Goal: Information Seeking & Learning: Learn about a topic

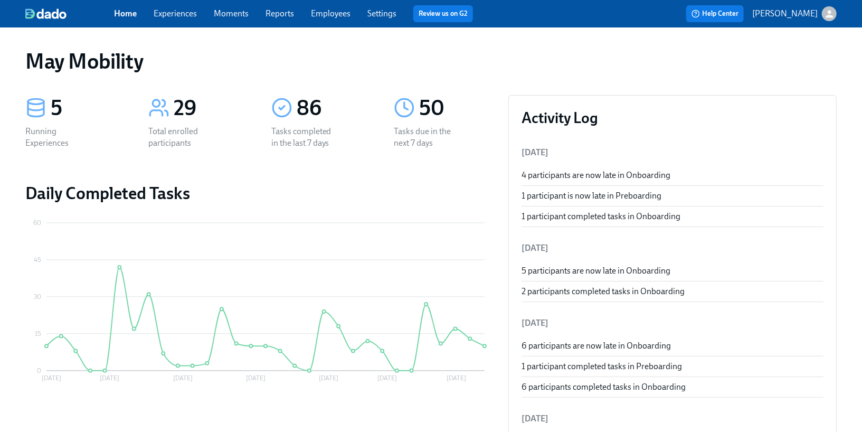
click at [173, 16] on link "Experiences" at bounding box center [175, 13] width 43 height 10
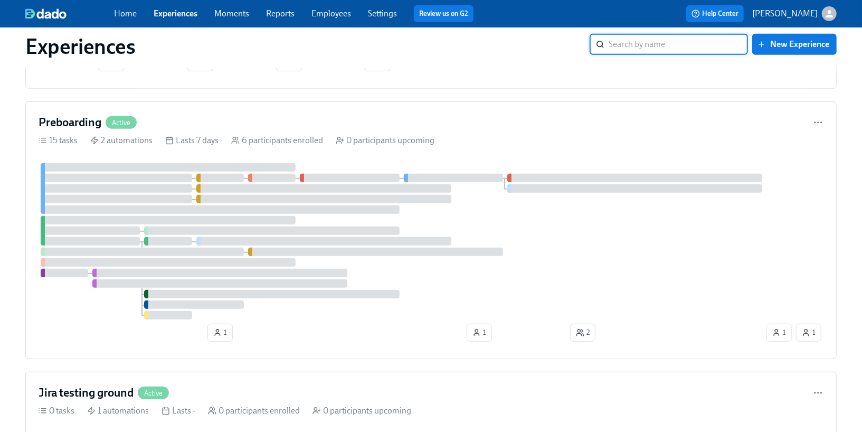
scroll to position [314, 0]
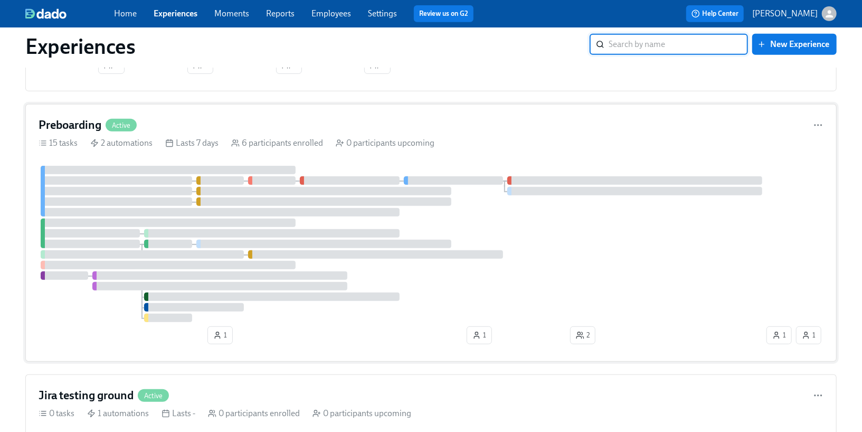
click at [809, 126] on div "Preboarding Active" at bounding box center [431, 125] width 785 height 16
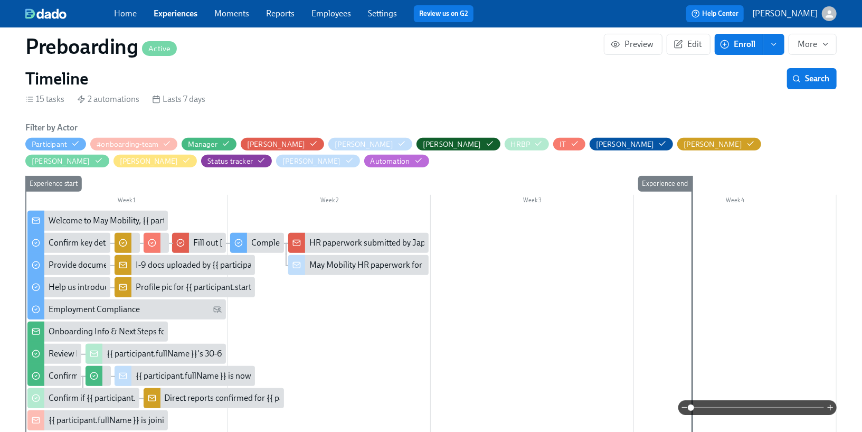
scroll to position [205, 0]
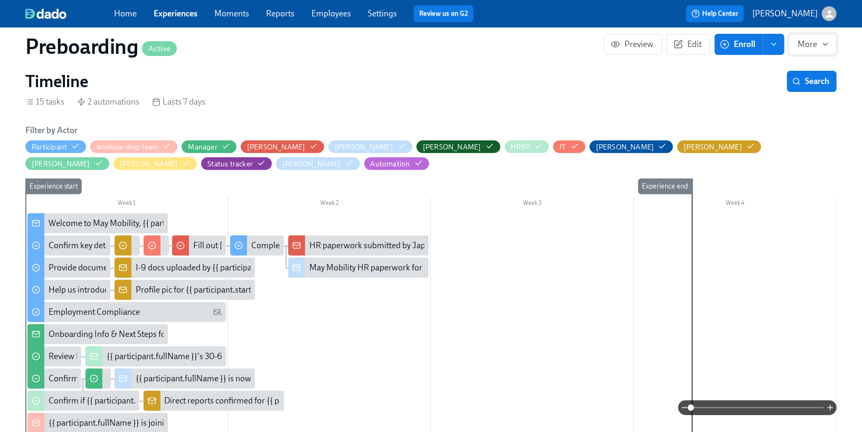
click at [813, 53] on button "More" at bounding box center [813, 44] width 48 height 21
click at [685, 77] on div at bounding box center [431, 216] width 862 height 432
click at [278, 15] on link "Reports" at bounding box center [280, 13] width 29 height 10
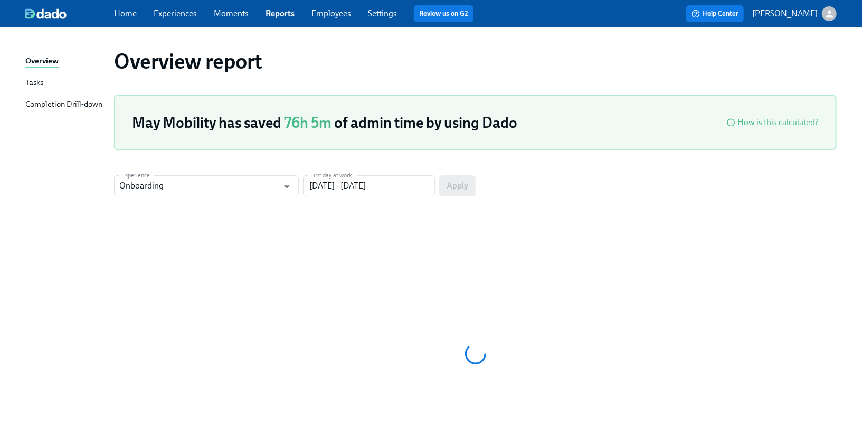
click at [29, 88] on div "Tasks" at bounding box center [34, 83] width 18 height 13
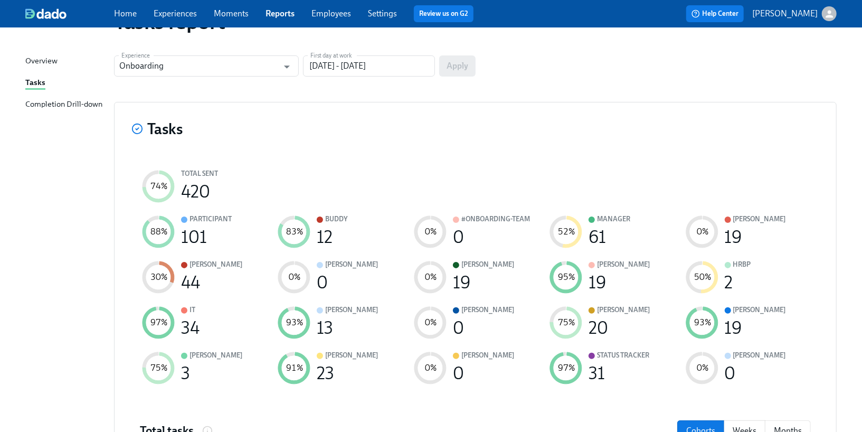
scroll to position [40, 0]
click at [317, 368] on div "23" at bounding box center [325, 373] width 17 height 12
click at [303, 368] on icon "91 %" at bounding box center [294, 367] width 37 height 37
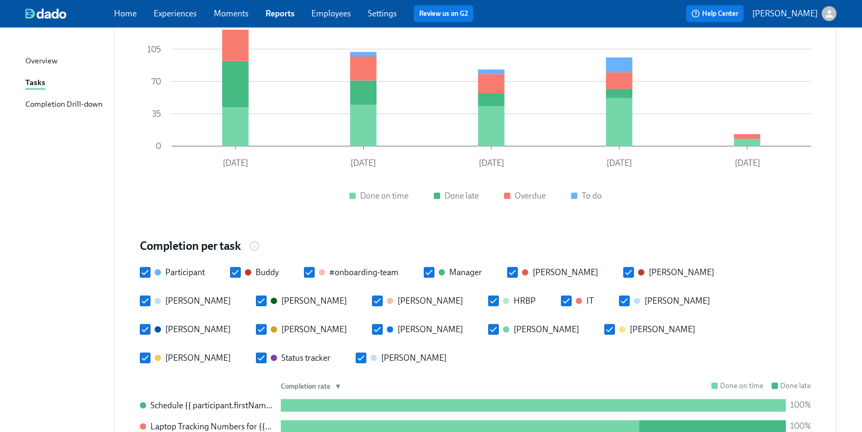
scroll to position [602, 0]
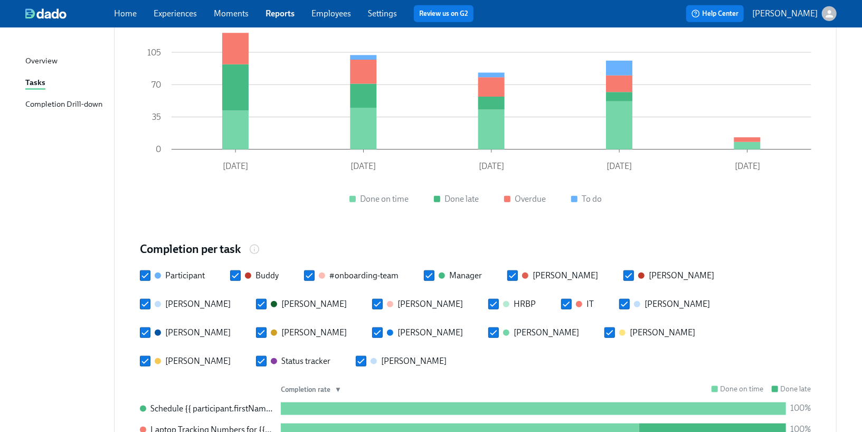
click at [145, 271] on input "Participant" at bounding box center [145, 276] width 10 height 10
checkbox input "false"
click at [143, 299] on input "[PERSON_NAME]" at bounding box center [145, 304] width 10 height 10
checkbox input "false"
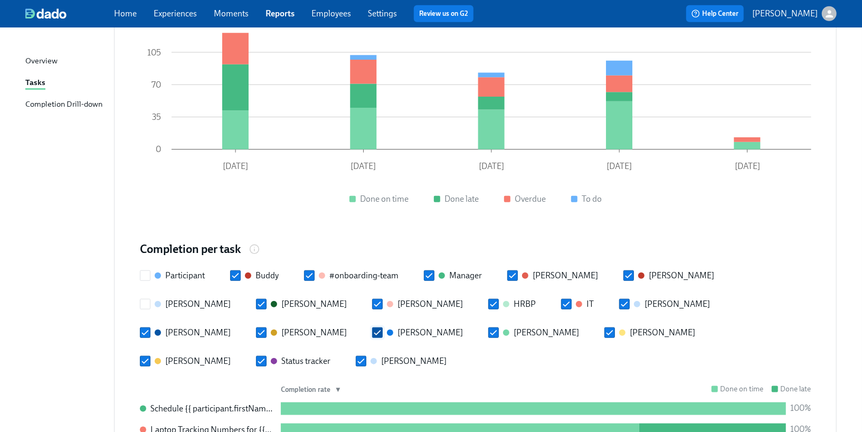
click at [373, 328] on input "[PERSON_NAME]" at bounding box center [378, 333] width 10 height 10
checkbox input "false"
click at [489, 328] on input "[PERSON_NAME]" at bounding box center [494, 333] width 10 height 10
checkbox input "false"
click at [257, 299] on input "[PERSON_NAME]" at bounding box center [262, 304] width 10 height 10
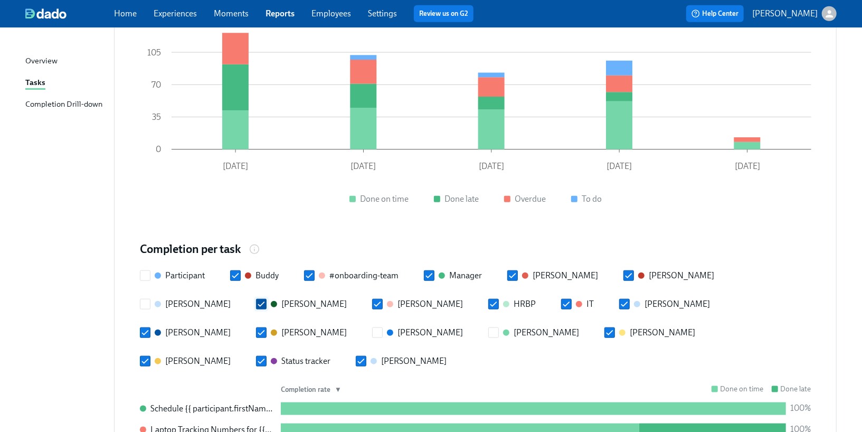
checkbox input "false"
click at [236, 271] on input "Buddy" at bounding box center [236, 276] width 10 height 10
checkbox input "false"
click at [373, 299] on input "[PERSON_NAME]" at bounding box center [378, 304] width 10 height 10
checkbox input "false"
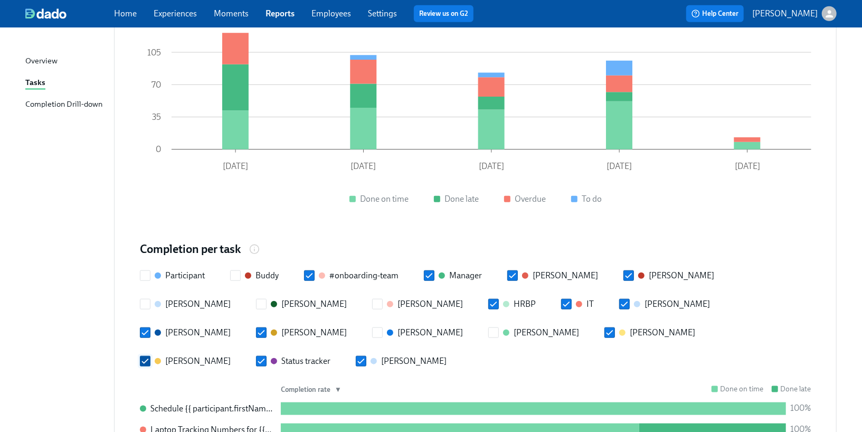
click at [150, 356] on input "[PERSON_NAME]" at bounding box center [145, 361] width 10 height 10
checkbox input "false"
click at [489, 299] on input "HRBP" at bounding box center [494, 304] width 10 height 10
checkbox input "false"
click at [422, 270] on div "Participant [PERSON_NAME] #onboarding-team Manager [PERSON_NAME] [PERSON_NAME] …" at bounding box center [475, 318] width 671 height 97
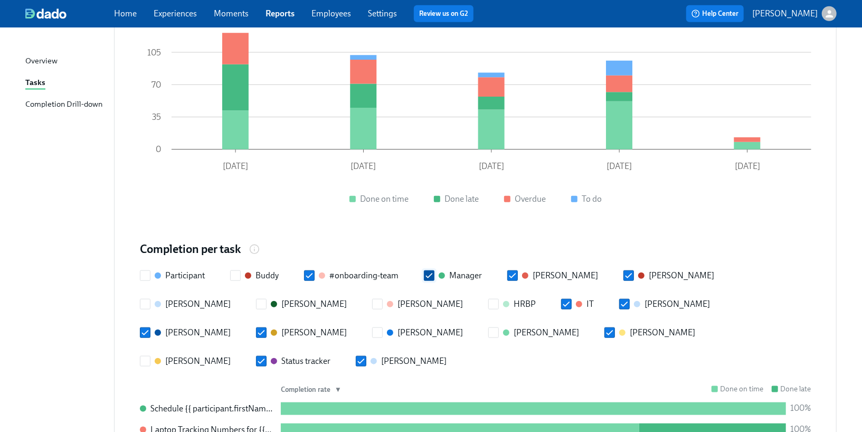
click at [427, 271] on input "Manager" at bounding box center [429, 276] width 10 height 10
checkbox input "false"
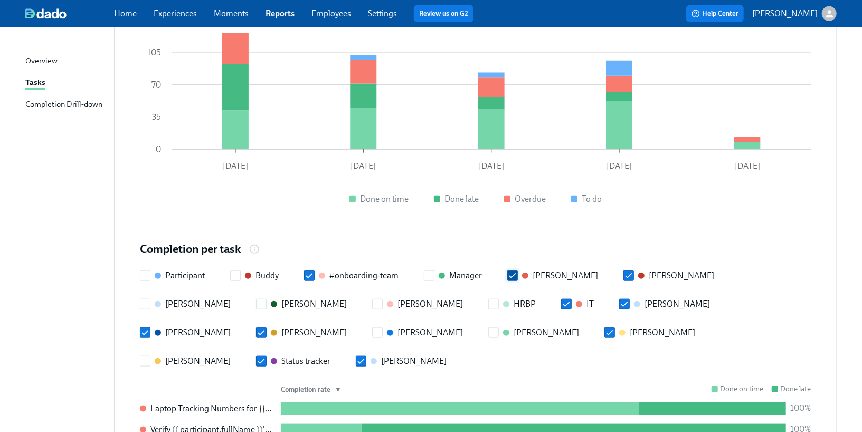
click at [513, 271] on input "[PERSON_NAME]" at bounding box center [513, 276] width 10 height 10
checkbox input "false"
click at [562, 299] on input "IT" at bounding box center [567, 304] width 10 height 10
checkbox input "false"
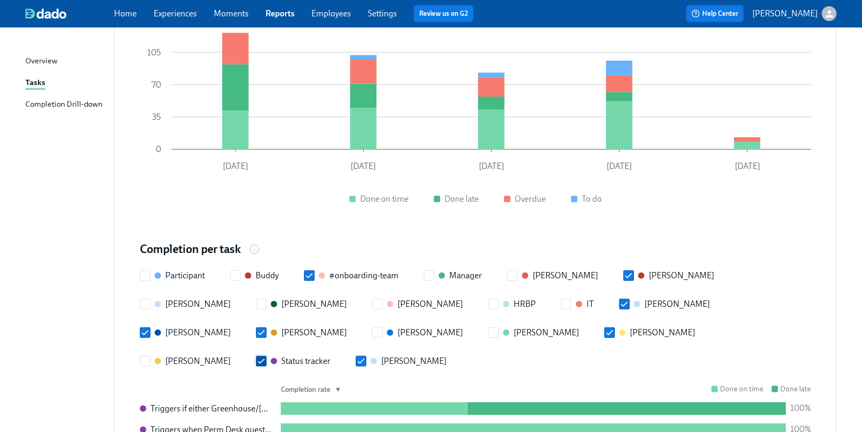
click at [266, 356] on input "Status tracker" at bounding box center [262, 361] width 10 height 10
checkbox input "false"
click at [366, 356] on input "[PERSON_NAME]" at bounding box center [361, 361] width 10 height 10
checkbox input "false"
click at [150, 327] on span at bounding box center [145, 332] width 11 height 11
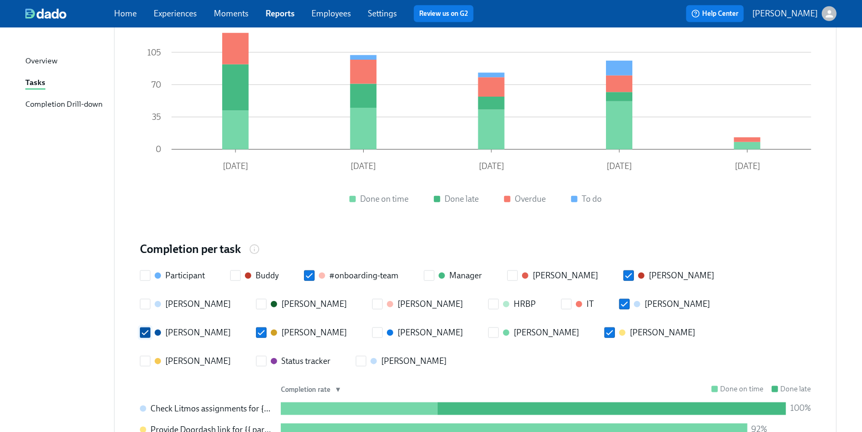
click at [150, 328] on input "[PERSON_NAME]" at bounding box center [145, 333] width 10 height 10
checkbox input "false"
click at [620, 299] on input "[PERSON_NAME]" at bounding box center [625, 304] width 10 height 10
checkbox input "false"
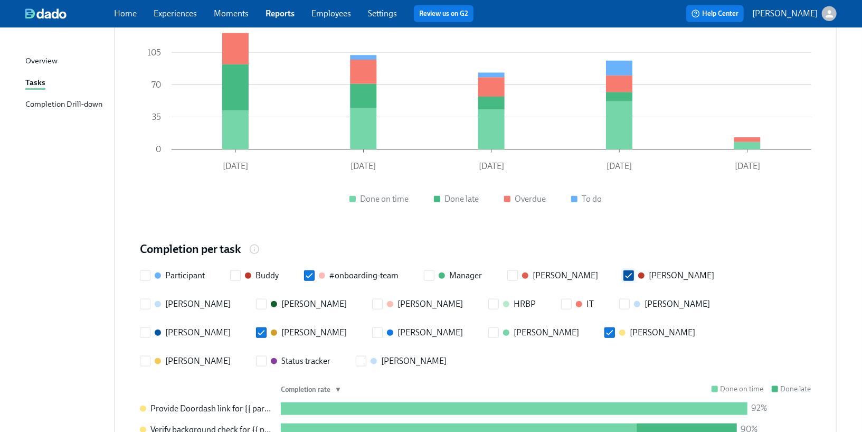
click at [624, 271] on input "[PERSON_NAME]" at bounding box center [629, 276] width 10 height 10
checkbox input "false"
click at [266, 328] on input "[PERSON_NAME]" at bounding box center [262, 333] width 10 height 10
checkbox input "false"
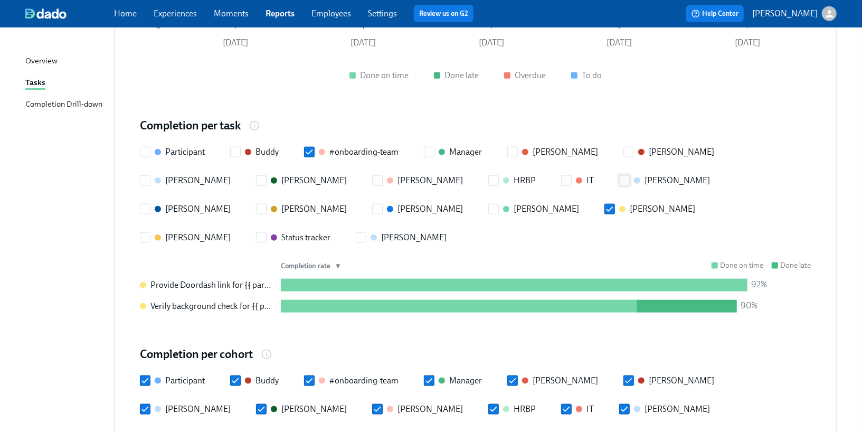
scroll to position [728, 0]
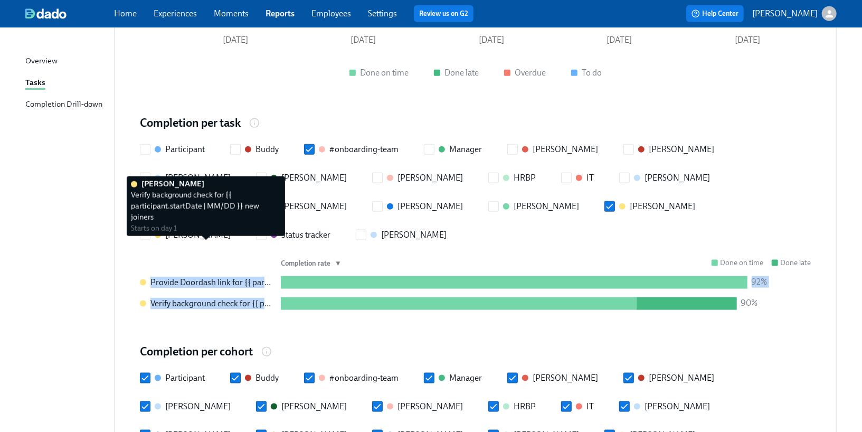
drag, startPoint x: 151, startPoint y: 222, endPoint x: 274, endPoint y: 250, distance: 126.0
click at [274, 258] on div "Completion rate ▼ Done on time Done late Provide Doordash link for {{ participa…" at bounding box center [475, 284] width 671 height 52
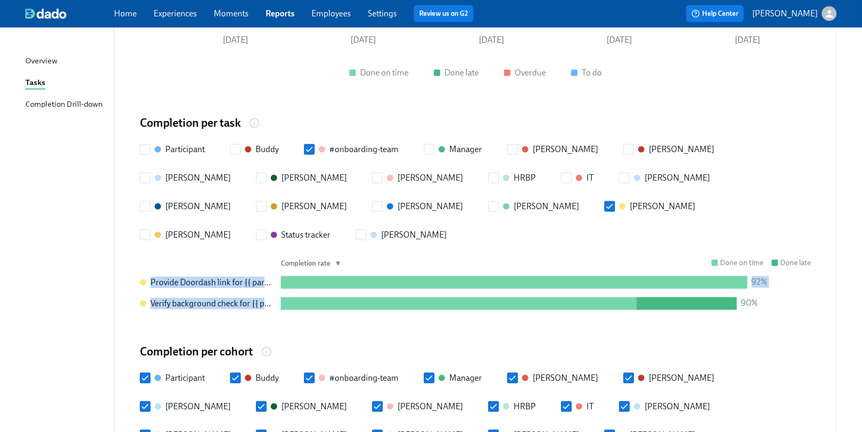
copy div "Provide Doordash link for {{ participant.startDate | MM/DD }} new joiners 92% V…"
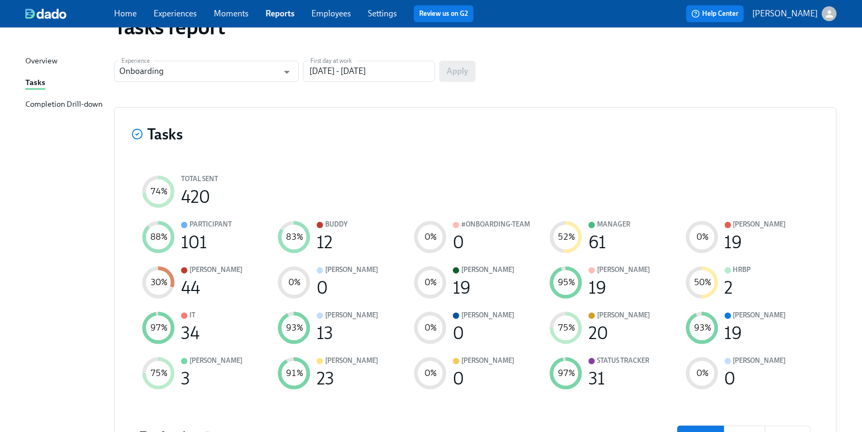
scroll to position [0, 0]
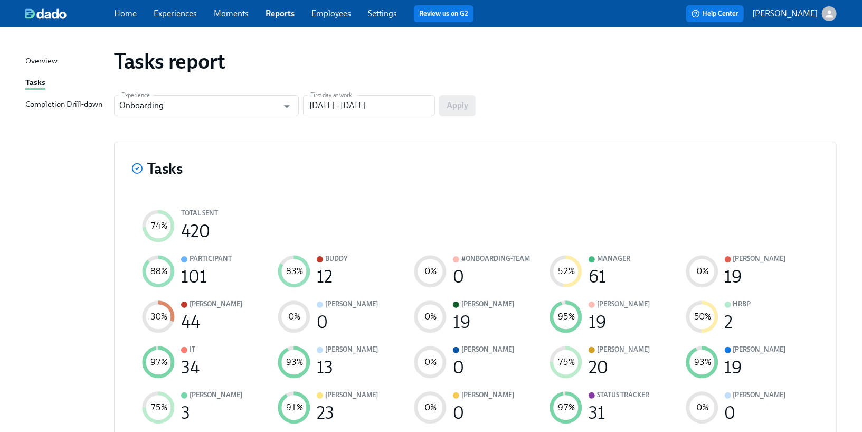
click at [188, 18] on link "Experiences" at bounding box center [175, 13] width 43 height 10
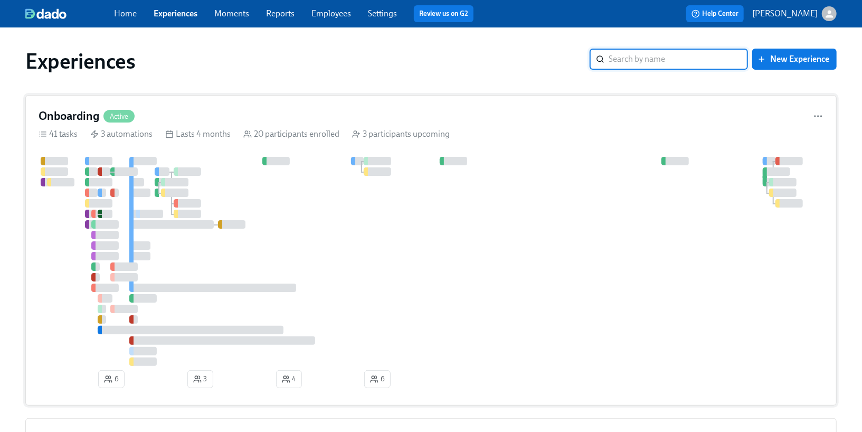
click at [208, 111] on div "Onboarding Active" at bounding box center [431, 116] width 785 height 16
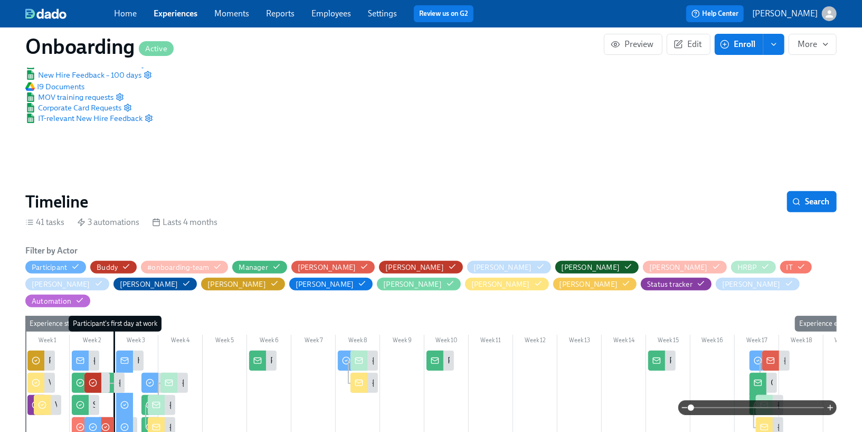
scroll to position [152, 0]
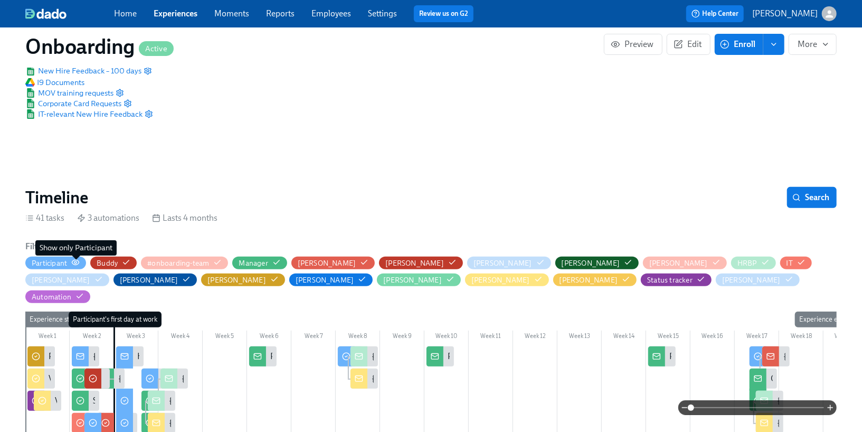
click at [75, 262] on circle "button" at bounding box center [75, 262] width 2 height 2
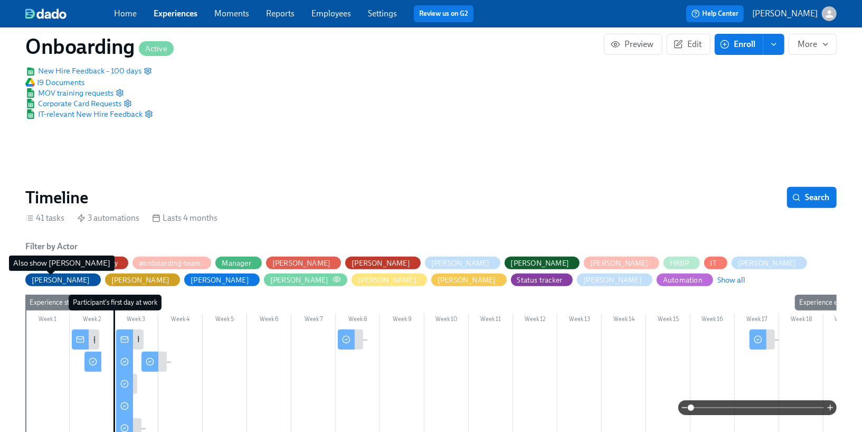
click at [270, 275] on div "[PERSON_NAME]" at bounding box center [299, 280] width 59 height 10
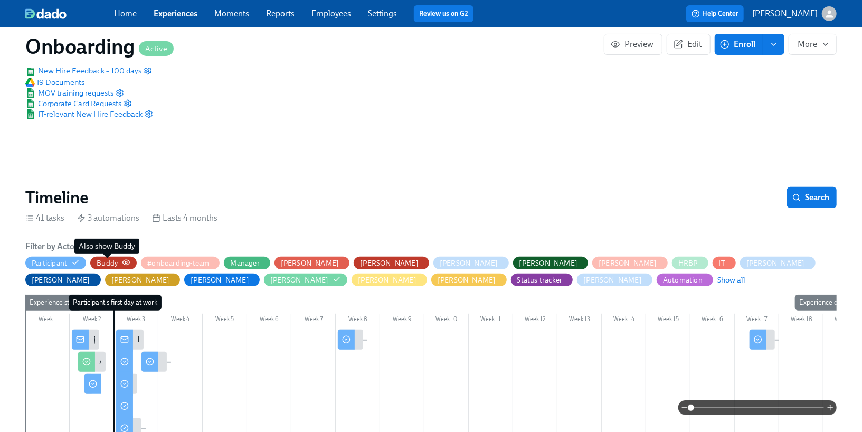
click at [101, 264] on div "Buddy" at bounding box center [107, 263] width 21 height 10
click at [62, 265] on div "Participant" at bounding box center [49, 263] width 35 height 10
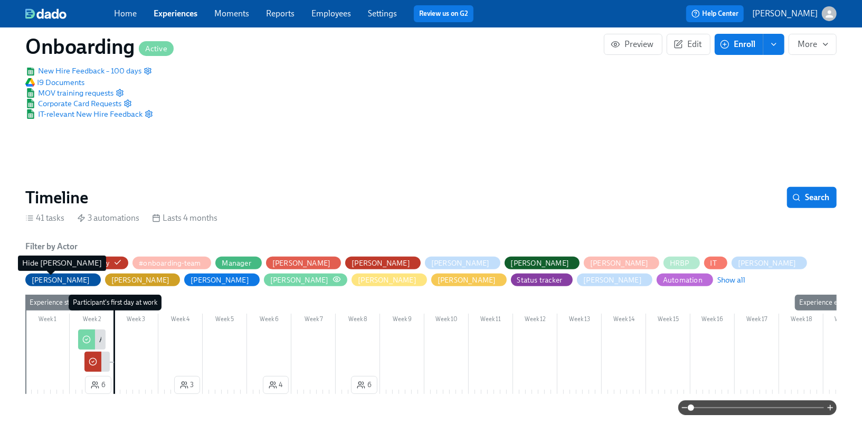
click at [270, 277] on div "[PERSON_NAME]" at bounding box center [299, 280] width 59 height 10
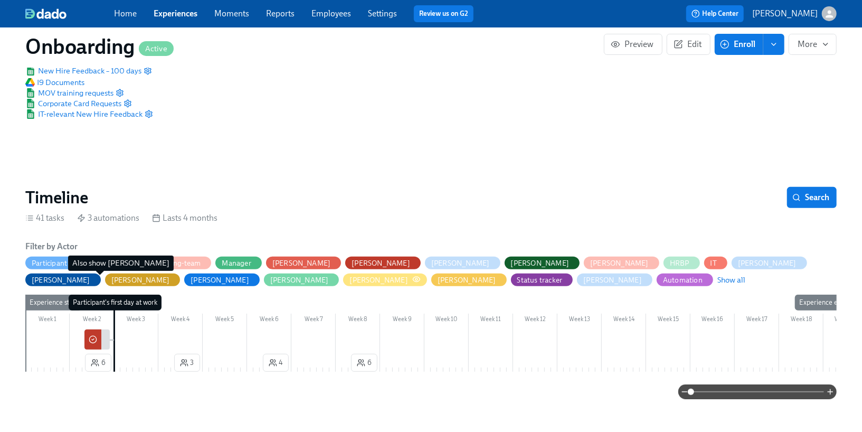
click at [349, 278] on div "[PERSON_NAME]" at bounding box center [378, 280] width 59 height 10
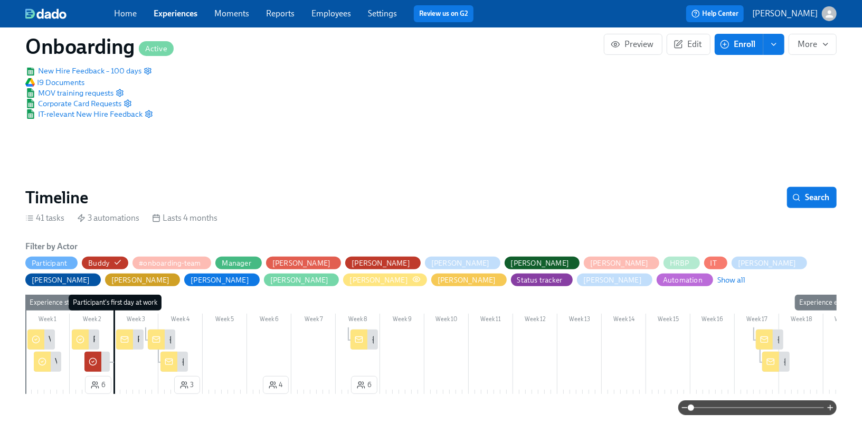
click at [349, 281] on div "[PERSON_NAME]" at bounding box center [378, 280] width 59 height 10
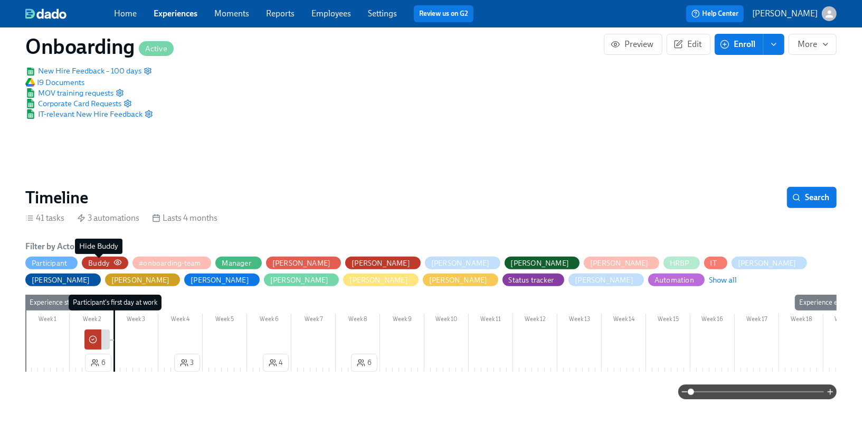
click at [98, 262] on div "Buddy" at bounding box center [98, 263] width 21 height 10
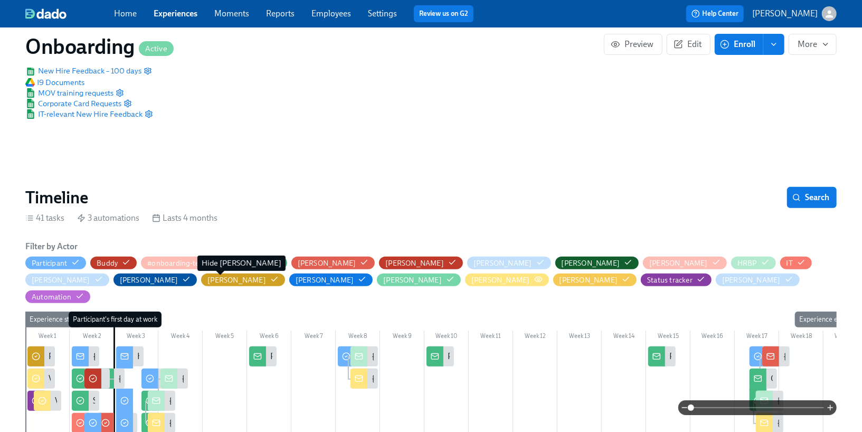
click at [471, 277] on div "[PERSON_NAME]" at bounding box center [500, 280] width 59 height 10
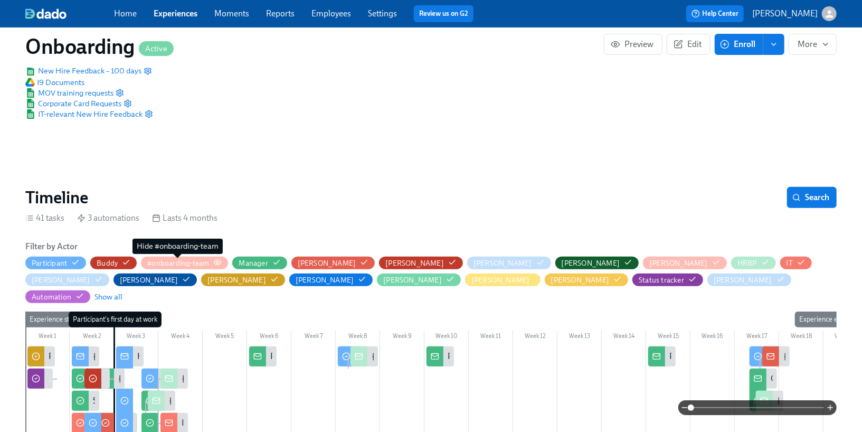
click at [169, 264] on div "#onboarding-team" at bounding box center [178, 263] width 62 height 10
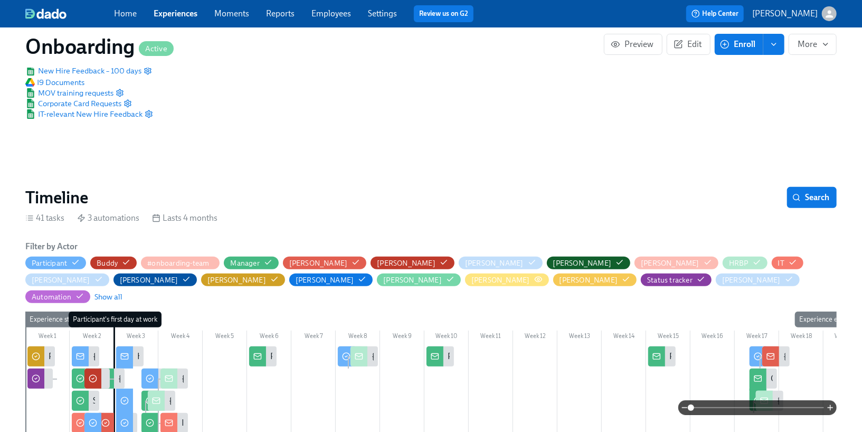
click at [534, 278] on icon "button" at bounding box center [538, 279] width 8 height 8
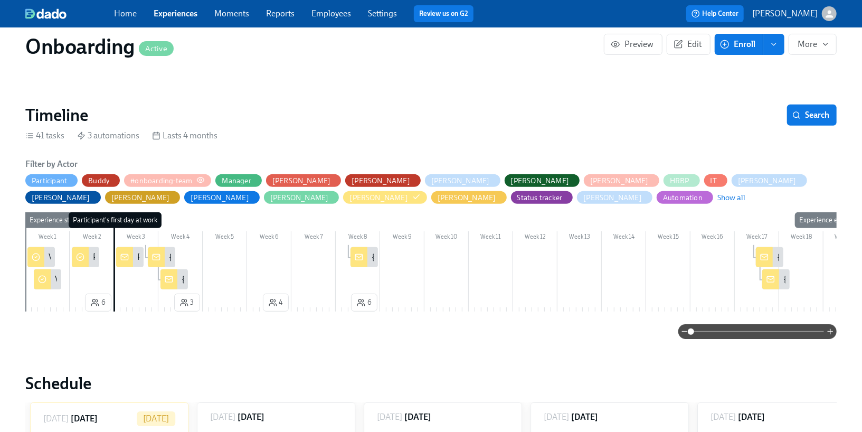
scroll to position [239, 0]
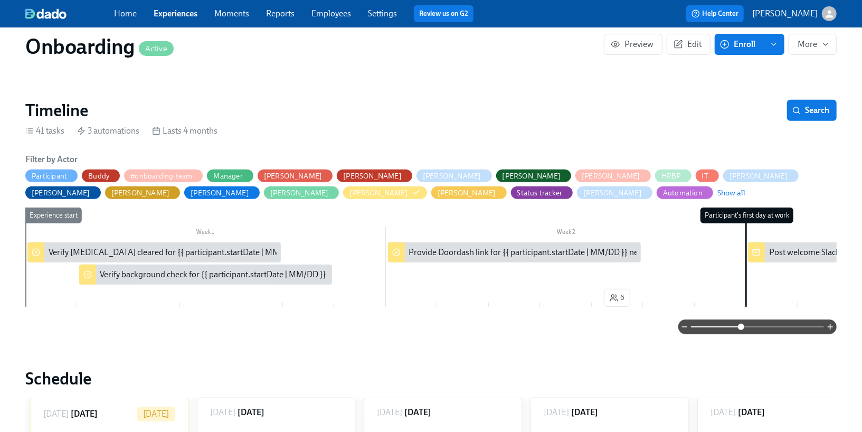
drag, startPoint x: 689, startPoint y: 327, endPoint x: 739, endPoint y: 328, distance: 49.6
click at [739, 328] on span at bounding box center [741, 327] width 6 height 6
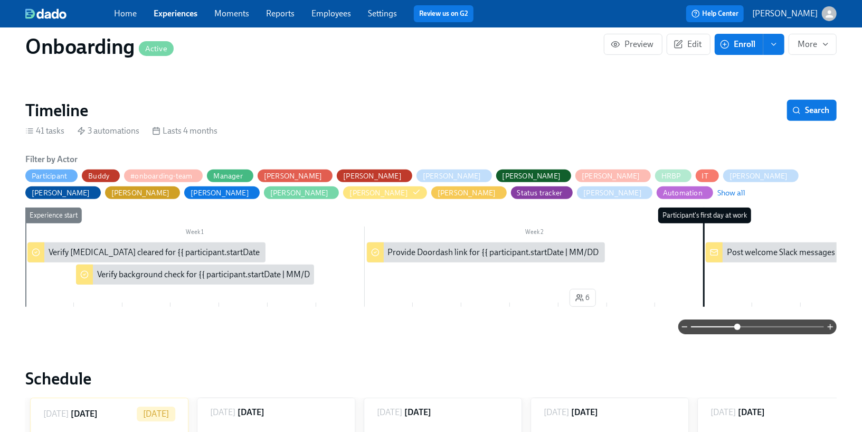
click at [53, 131] on div "41 tasks" at bounding box center [44, 131] width 39 height 12
click at [809, 42] on span "More" at bounding box center [813, 44] width 30 height 11
click at [246, 37] on div at bounding box center [431, 216] width 862 height 432
click at [240, 17] on link "Moments" at bounding box center [231, 13] width 35 height 10
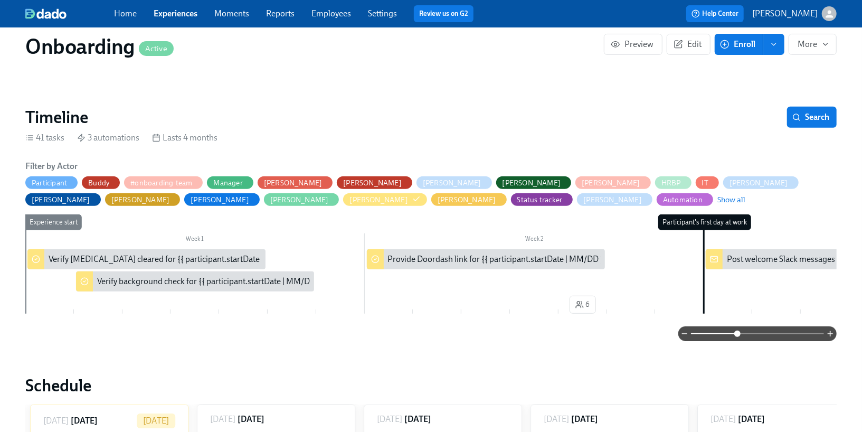
scroll to position [230, 0]
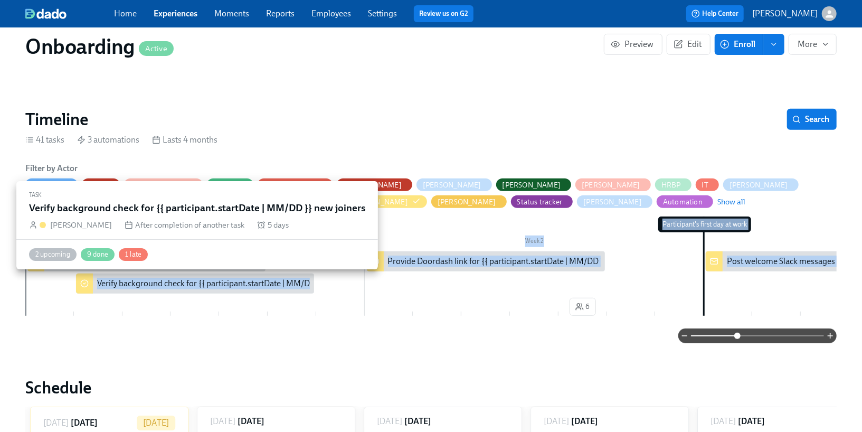
drag, startPoint x: 317, startPoint y: 297, endPoint x: 212, endPoint y: 290, distance: 105.3
click at [212, 290] on div "Week 1 Week 2 Week 3 Week 4 Week 5 Week 6 Week 7 Week 8 Week 9 Week 10 Week 11 …" at bounding box center [430, 267] width 811 height 103
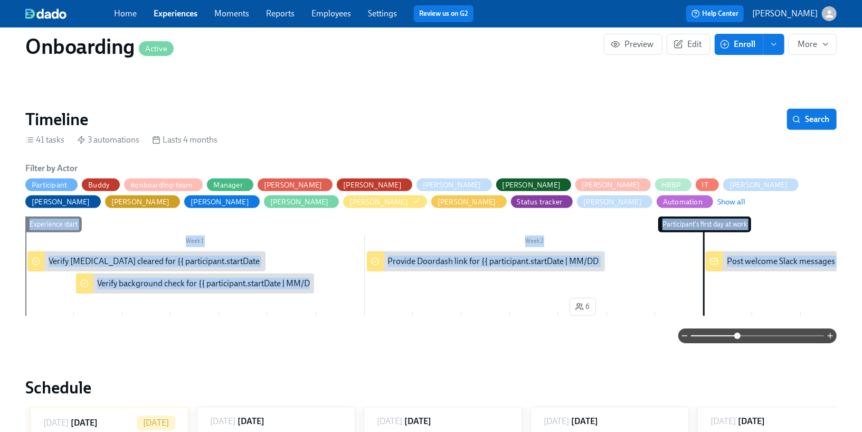
click at [89, 242] on div "Week 1" at bounding box center [194, 242] width 339 height 14
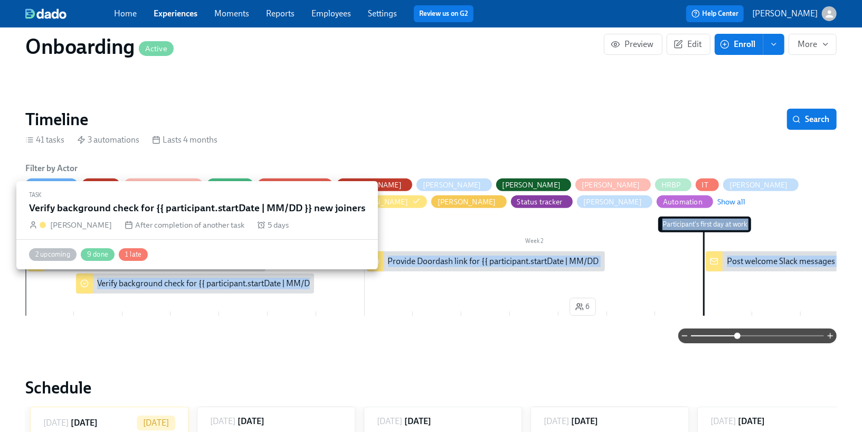
drag, startPoint x: 49, startPoint y: 250, endPoint x: 312, endPoint y: 286, distance: 265.8
click at [312, 286] on div "Week 1 Week 2 Week 3 Week 4 Week 5 Week 6 Week 7 Week 8 Week 9 Week 10 Week 11 …" at bounding box center [430, 267] width 811 height 103
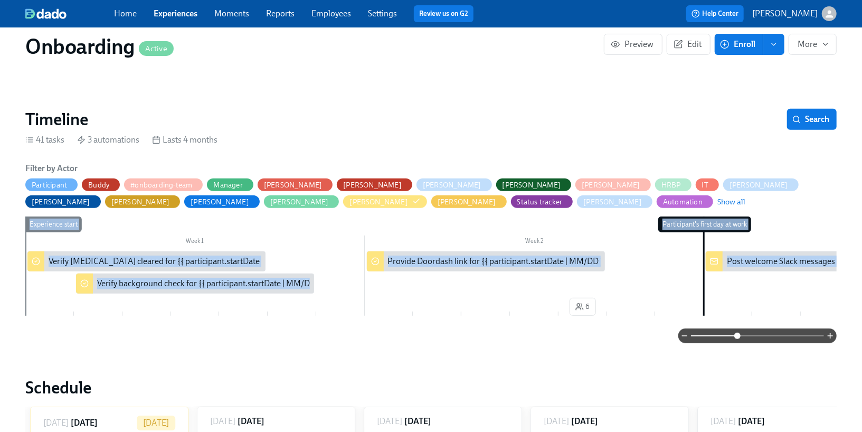
copy div "Experience start Participant's first day at work Experience end Verify [MEDICAL…"
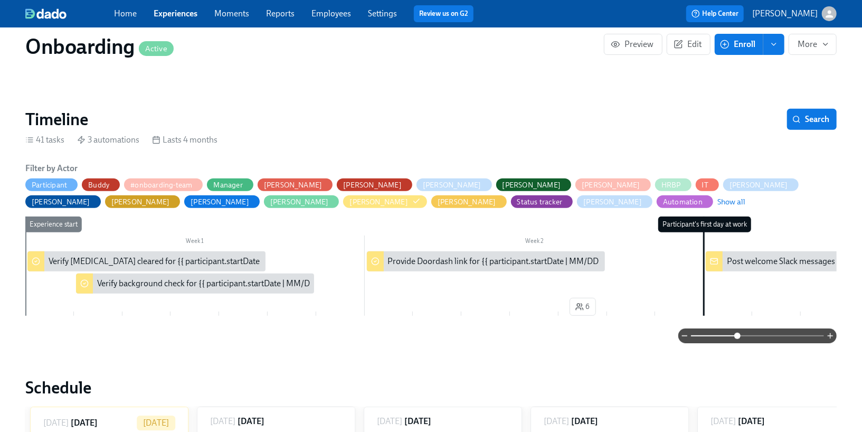
click at [477, 111] on div "Timeline Search" at bounding box center [430, 119] width 811 height 21
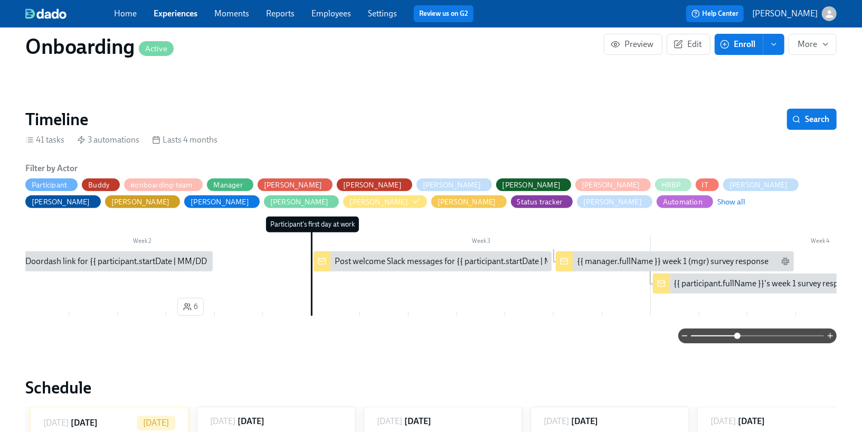
scroll to position [0, 394]
drag, startPoint x: 334, startPoint y: 261, endPoint x: 451, endPoint y: 264, distance: 116.7
click at [451, 264] on div "Post welcome Slack messages for {{ participant.startDate | MM/DD }} cohort" at bounding box center [469, 261] width 272 height 12
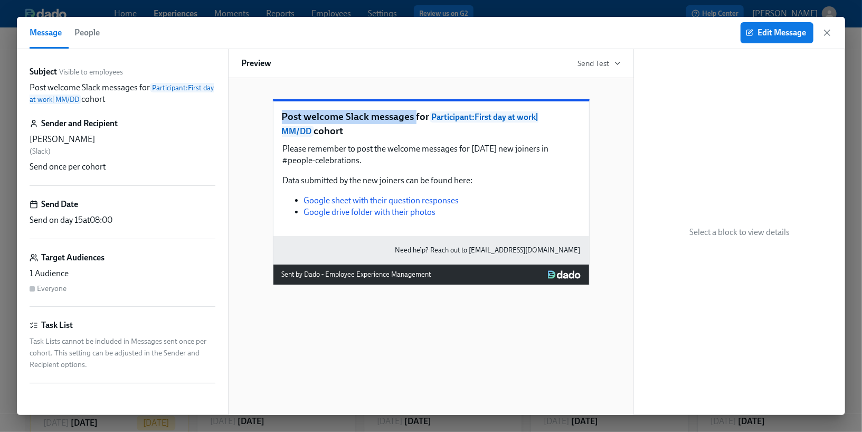
drag, startPoint x: 282, startPoint y: 140, endPoint x: 413, endPoint y: 138, distance: 130.9
click at [414, 138] on p "Post welcome Slack messages for Participant : First day at work | MM/DD cohort" at bounding box center [431, 124] width 299 height 28
copy p "Post welcome Slack messages"
click at [826, 36] on icon "button" at bounding box center [827, 32] width 11 height 11
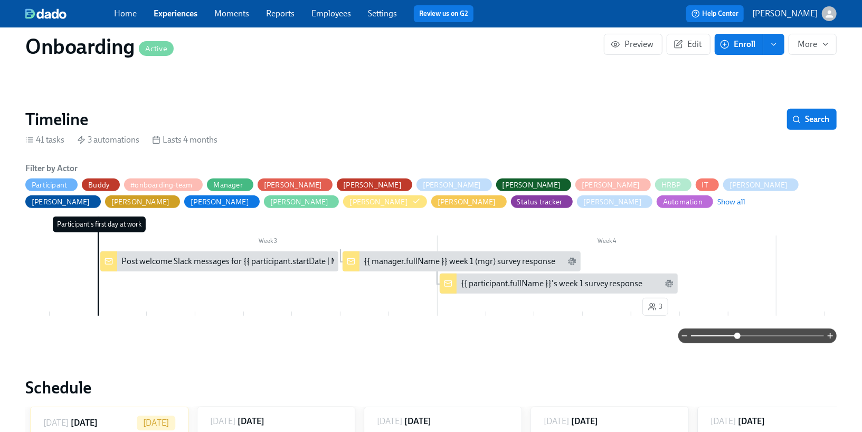
scroll to position [0, 613]
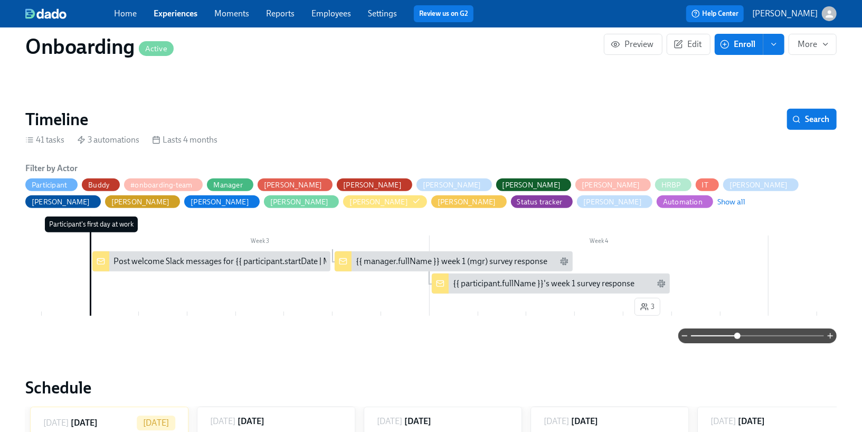
click at [518, 262] on div "{{ manager.fullName }} week 1 (mgr) survey response" at bounding box center [452, 261] width 192 height 12
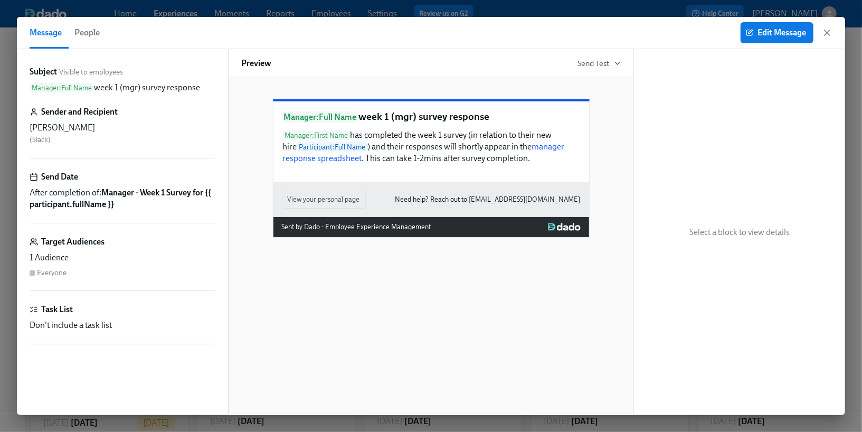
drag, startPoint x: 496, startPoint y: 143, endPoint x: 364, endPoint y: 141, distance: 132.5
click at [364, 124] on p "Manager : Full Name week 1 (mgr) survey response" at bounding box center [431, 117] width 299 height 14
copy p "week 1 (mgr) survey response"
click at [821, 30] on div "Edit Message" at bounding box center [787, 32] width 92 height 21
click at [827, 32] on icon "button" at bounding box center [826, 32] width 5 height 5
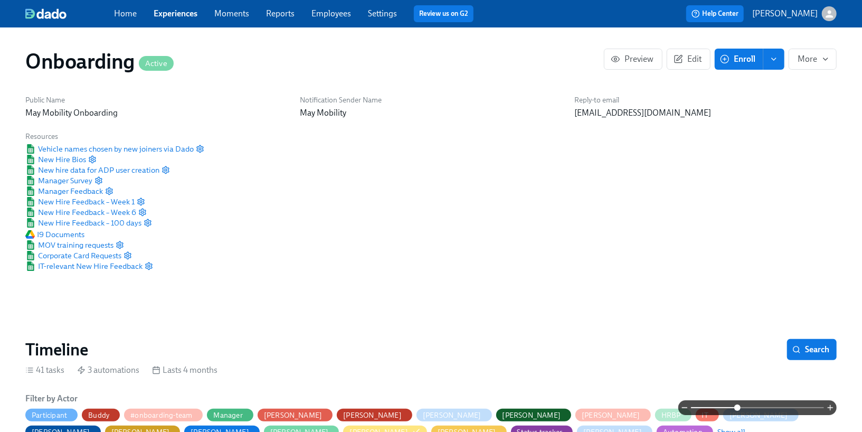
click at [166, 17] on link "Experiences" at bounding box center [176, 13] width 44 height 10
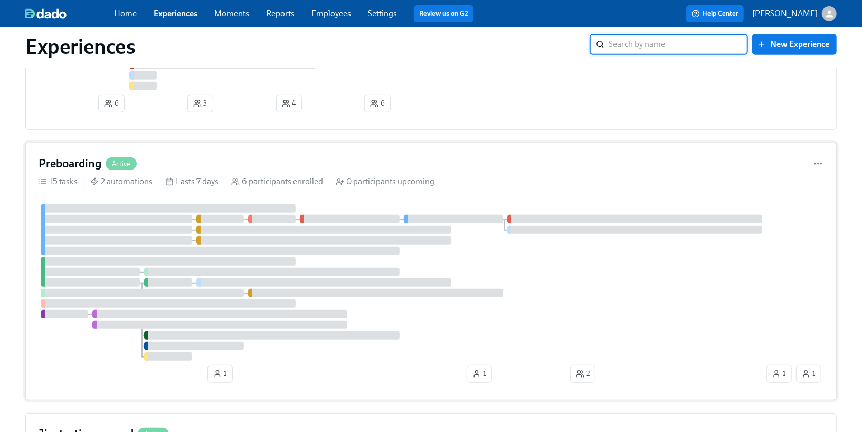
scroll to position [275, 0]
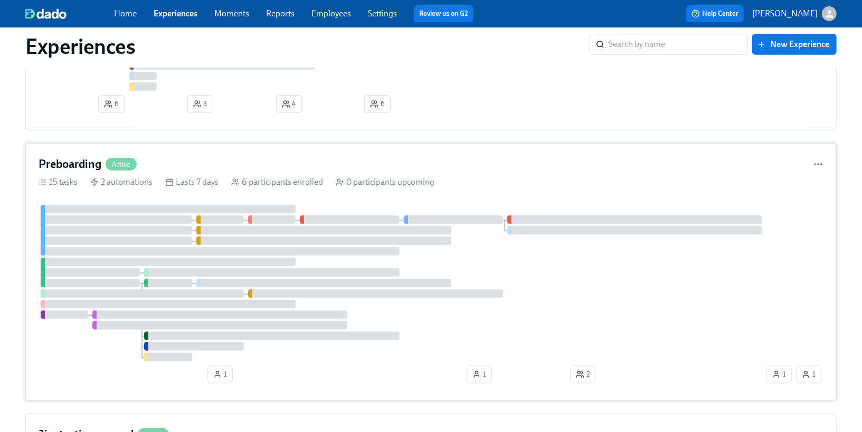
click at [177, 204] on div "Preboarding Active 15 tasks 2 automations Lasts 7 days 6 participants enrolled …" at bounding box center [430, 272] width 811 height 258
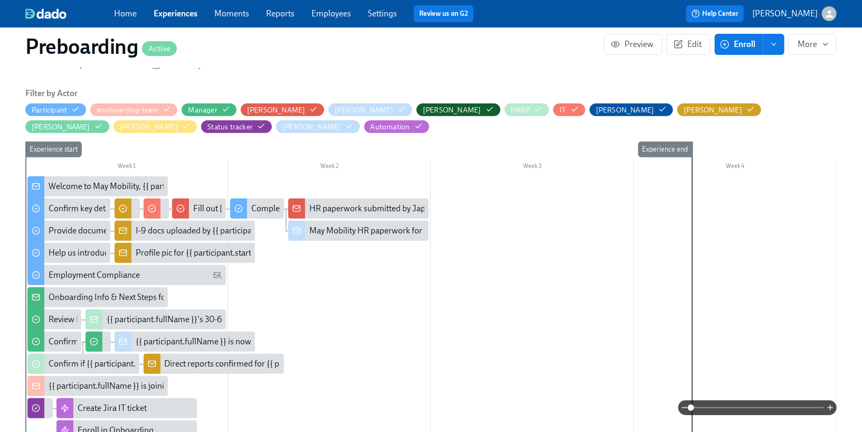
scroll to position [217, 0]
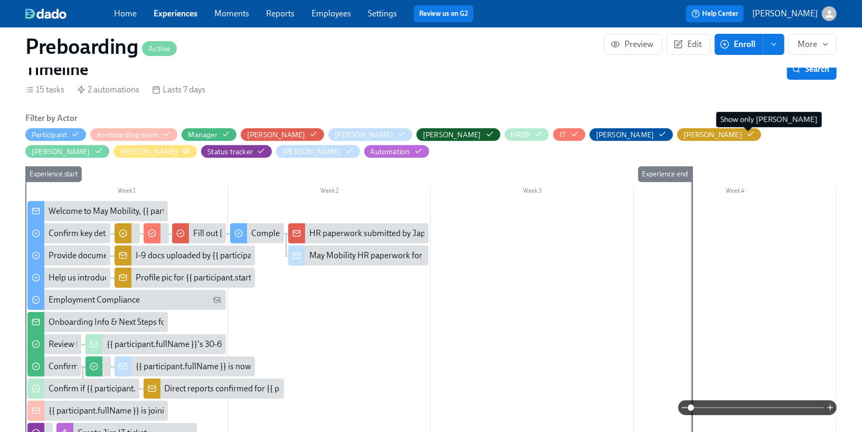
click at [190, 148] on icon "button" at bounding box center [186, 150] width 7 height 5
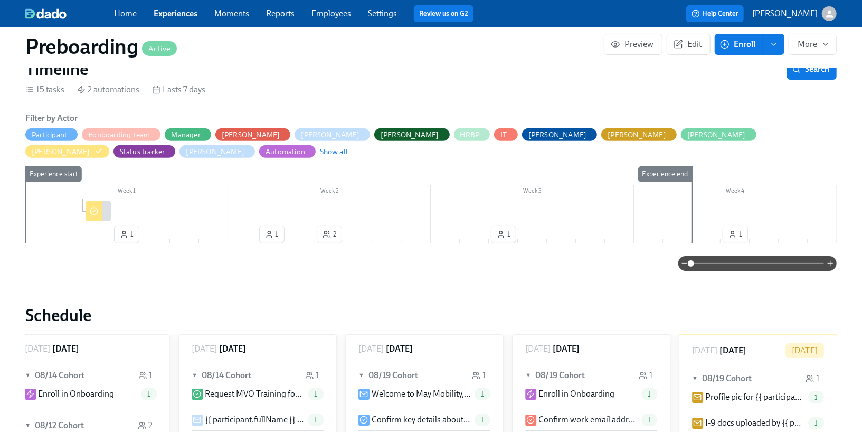
scroll to position [245, 0]
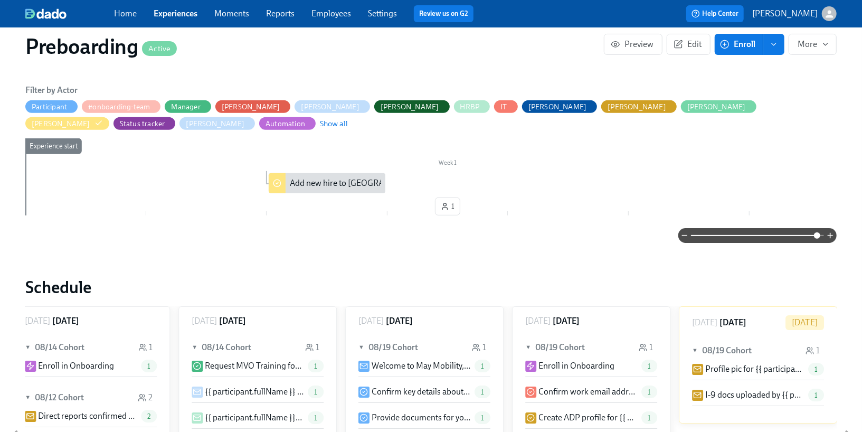
drag, startPoint x: 691, startPoint y: 236, endPoint x: 818, endPoint y: 243, distance: 127.4
click at [818, 239] on span at bounding box center [817, 235] width 6 height 6
drag, startPoint x: 821, startPoint y: 239, endPoint x: 832, endPoint y: 239, distance: 11.6
click at [832, 239] on div at bounding box center [757, 235] width 158 height 15
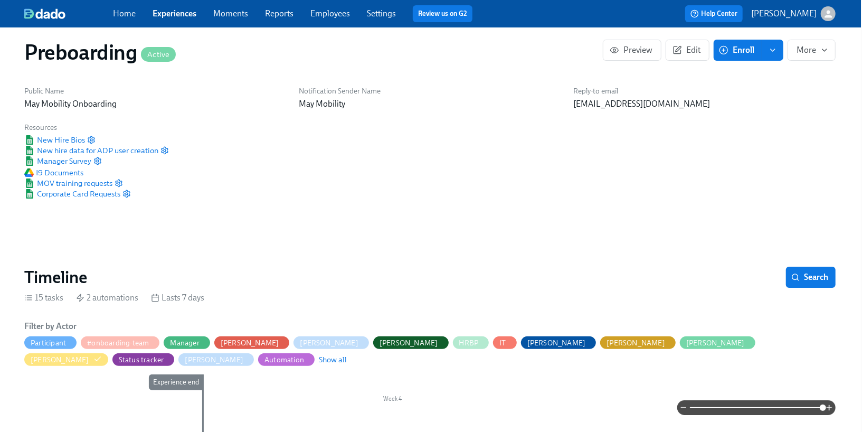
scroll to position [11, 1]
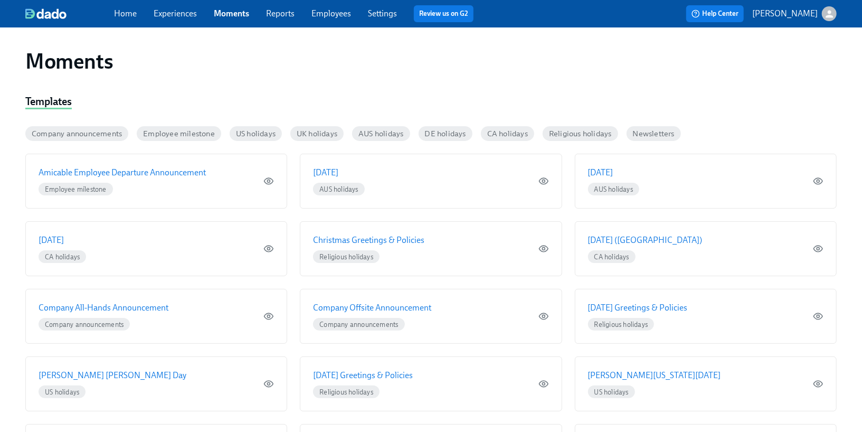
click at [380, 15] on link "Settings" at bounding box center [382, 13] width 29 height 10
